Goal: Check status

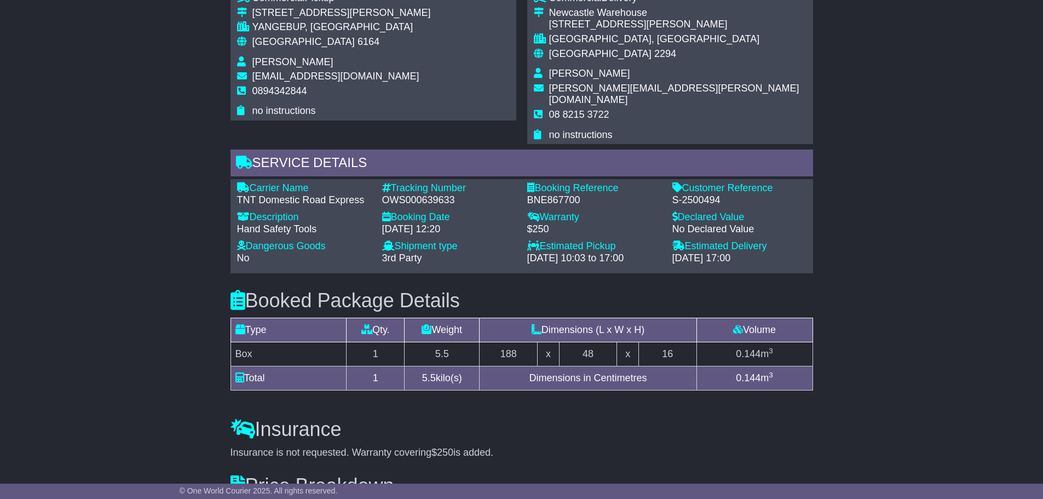
scroll to position [657, 0]
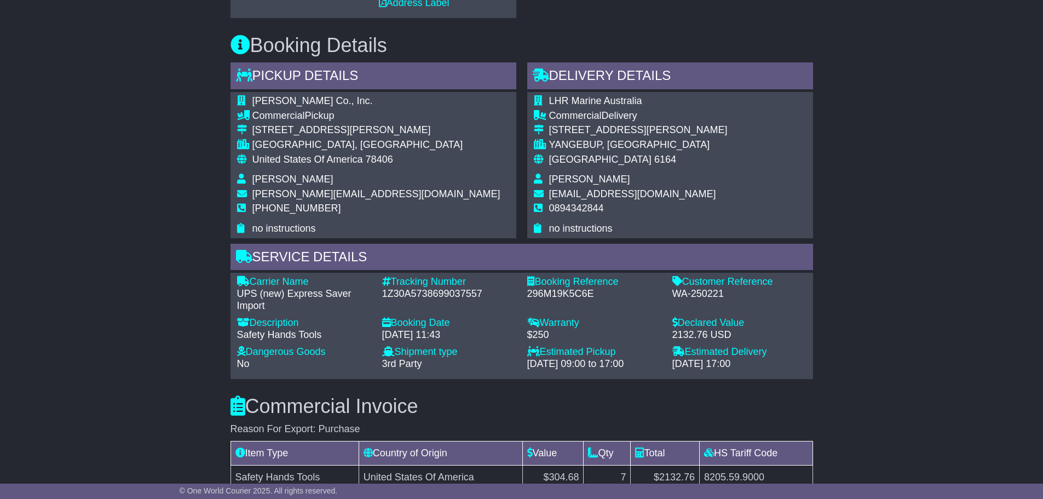
scroll to position [711, 0]
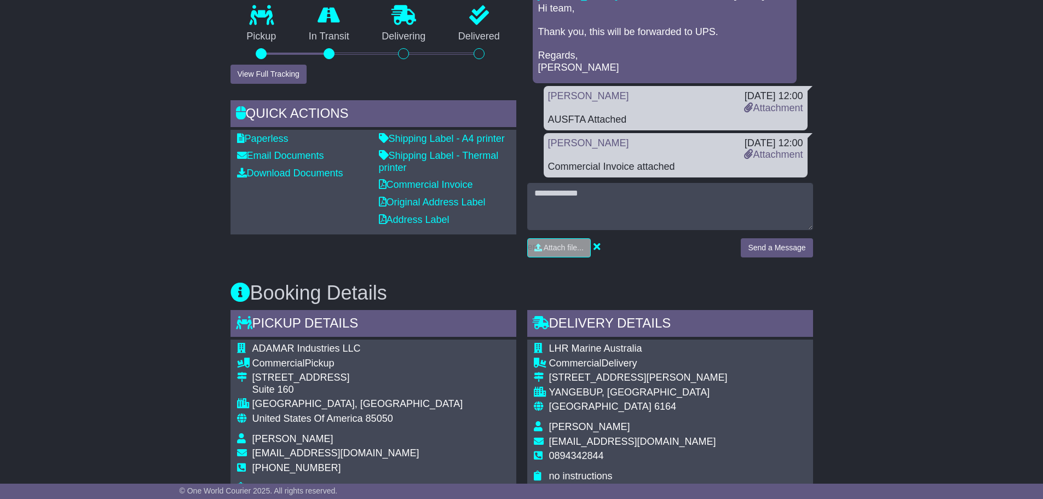
scroll to position [219, 0]
